Goal: Navigation & Orientation: Find specific page/section

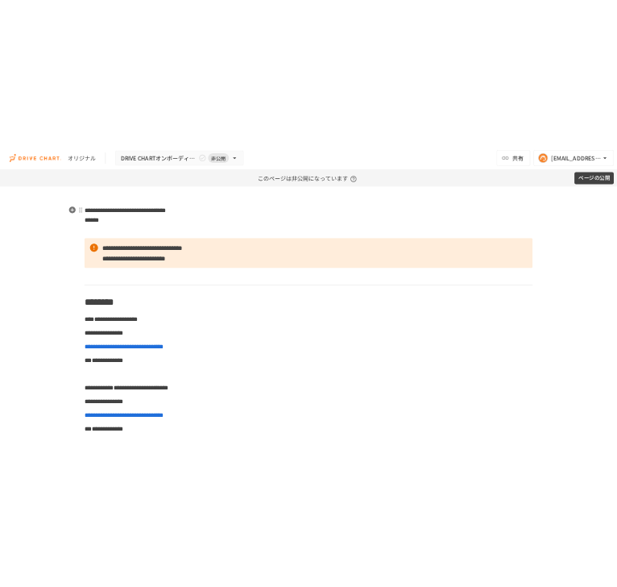
scroll to position [451, 0]
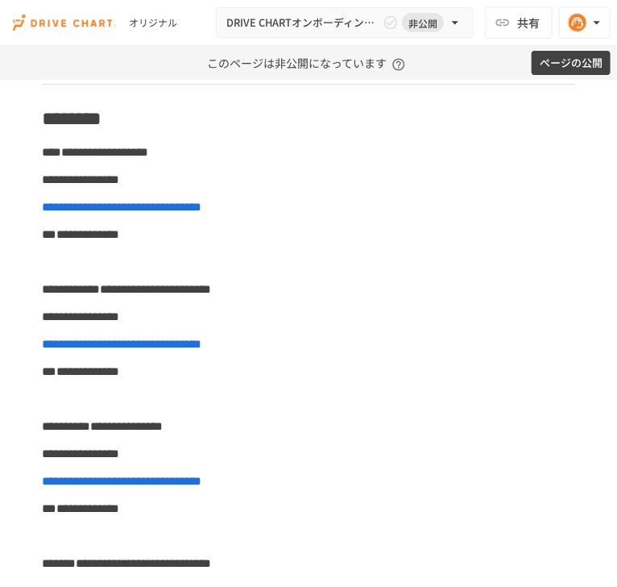
click at [59, 28] on img at bounding box center [64, 23] width 103 height 26
